Goal: Task Accomplishment & Management: Use online tool/utility

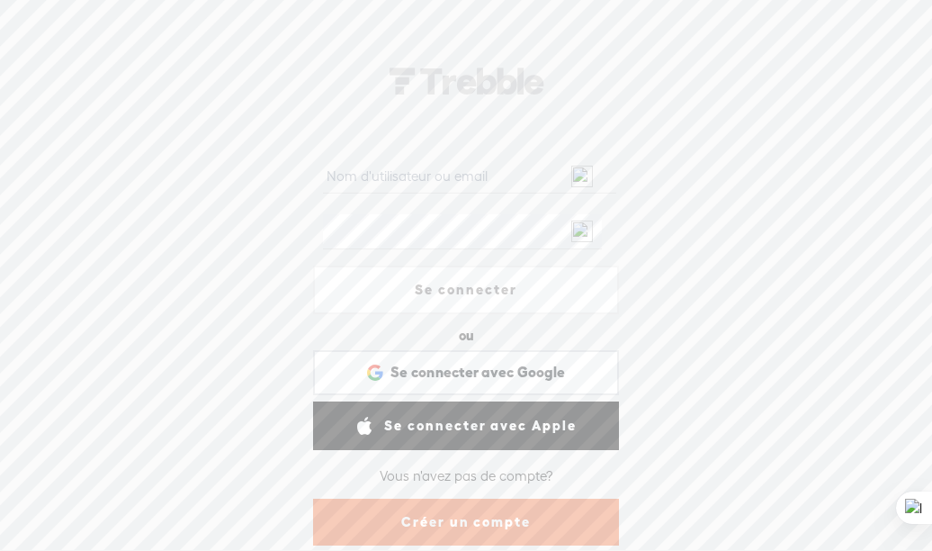
type input "languebatie"
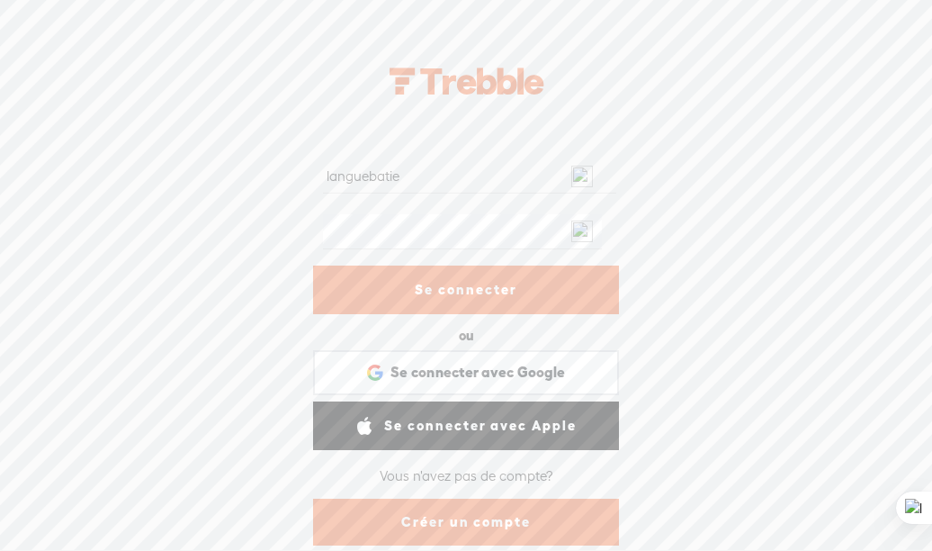
click at [443, 295] on link "Se connecter" at bounding box center [466, 289] width 306 height 49
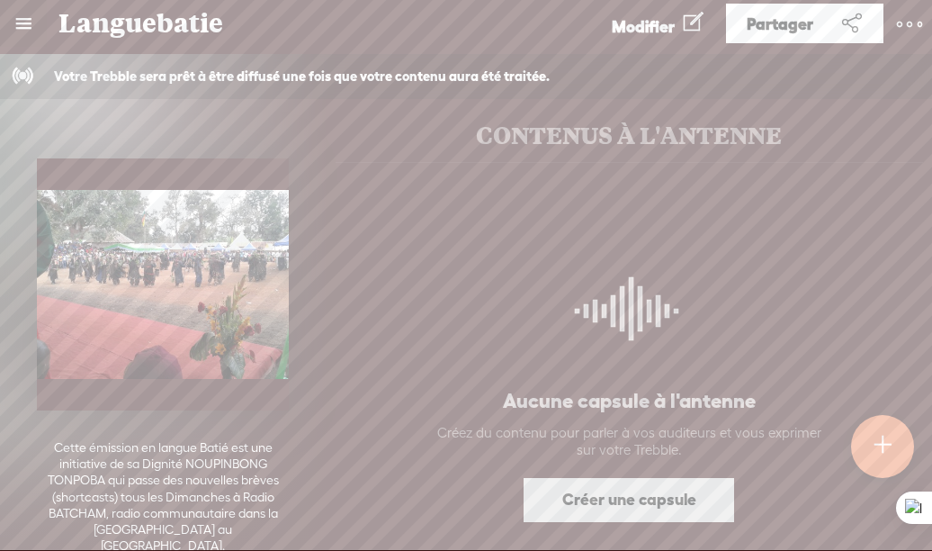
scroll to position [317, 0]
